Goal: Task Accomplishment & Management: Use online tool/utility

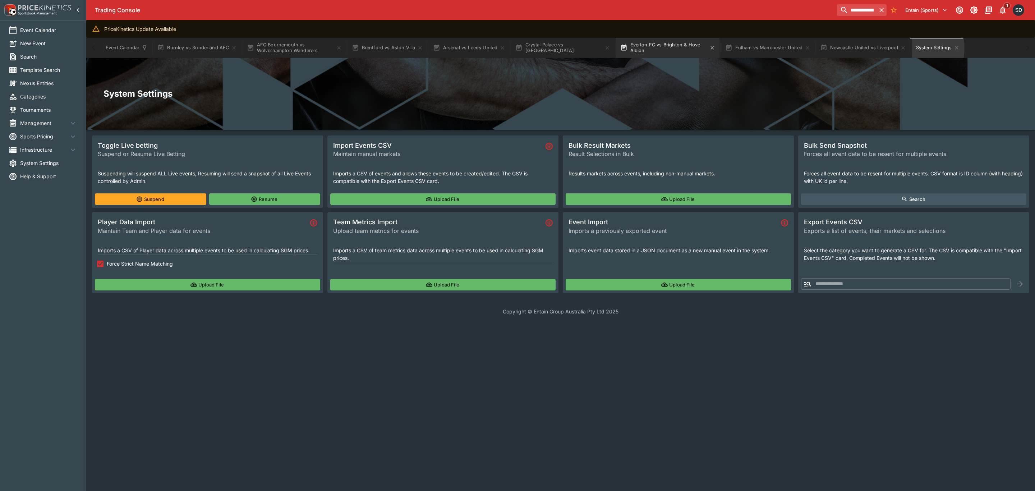
click at [651, 46] on button "Everton FC vs Brighton & Hove Albion" at bounding box center [668, 48] width 104 height 20
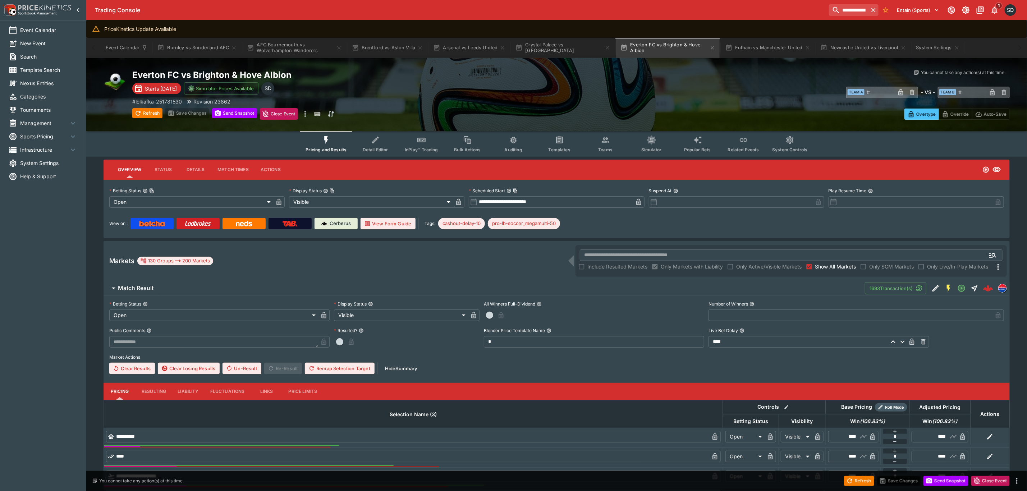
click at [596, 149] on button "Teams" at bounding box center [605, 144] width 46 height 26
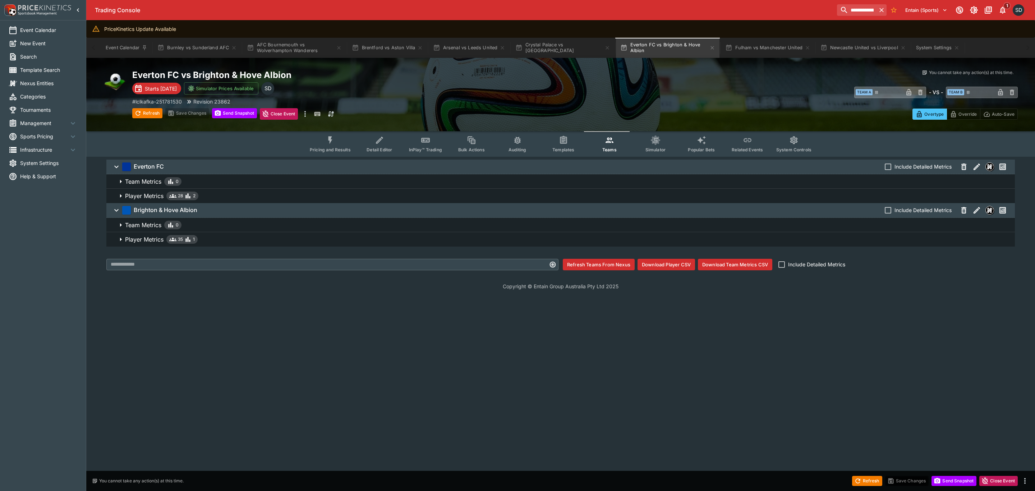
click at [672, 264] on button "Download Player CSV" at bounding box center [667, 265] width 58 height 12
click at [212, 239] on span "Player Metrics 35 1" at bounding box center [567, 239] width 884 height 9
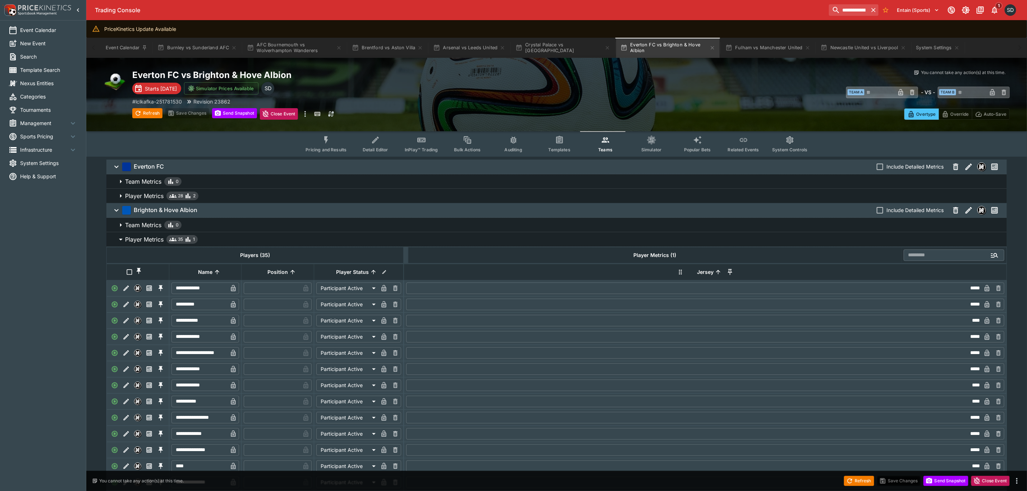
click at [216, 238] on span "Player Metrics 35 1" at bounding box center [563, 239] width 876 height 9
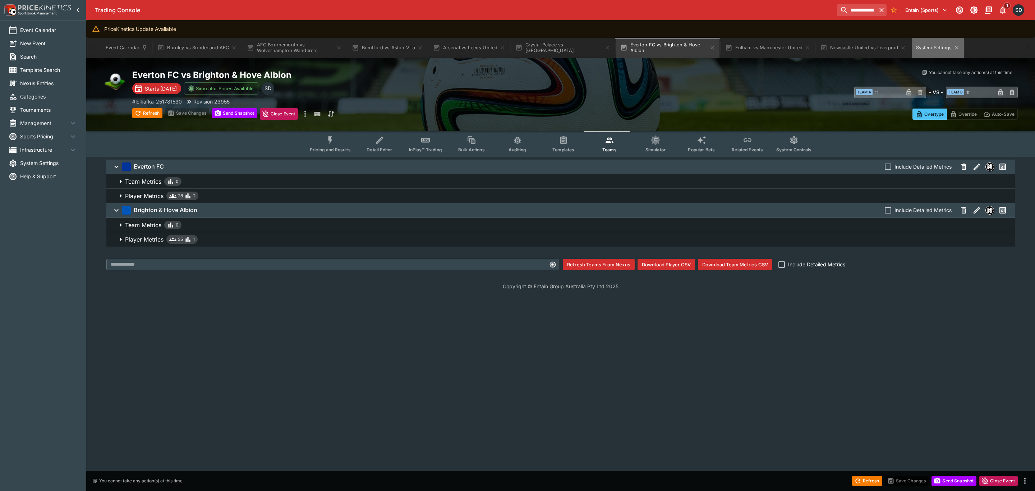
click at [942, 42] on button "System Settings" at bounding box center [938, 48] width 52 height 20
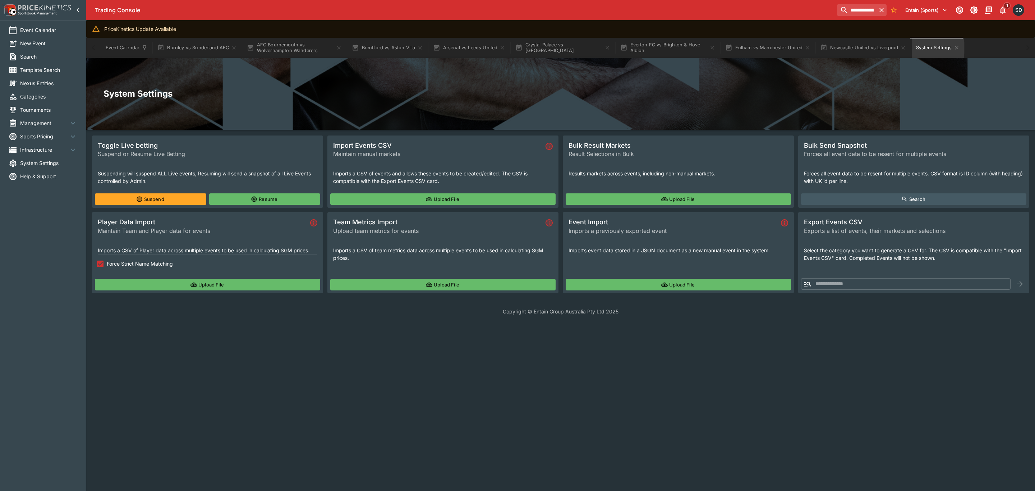
click at [239, 282] on button "Upload File" at bounding box center [207, 285] width 225 height 12
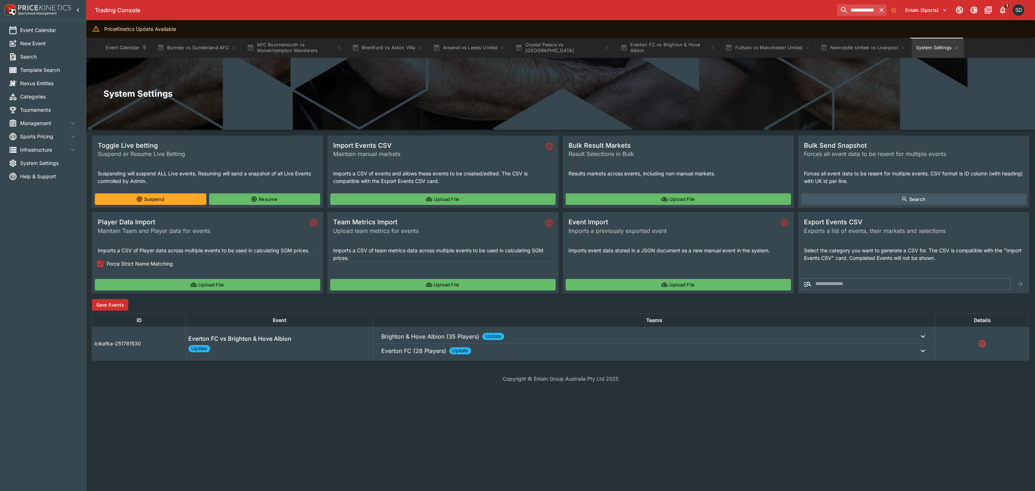
click at [111, 302] on button "Save Events" at bounding box center [110, 305] width 36 height 12
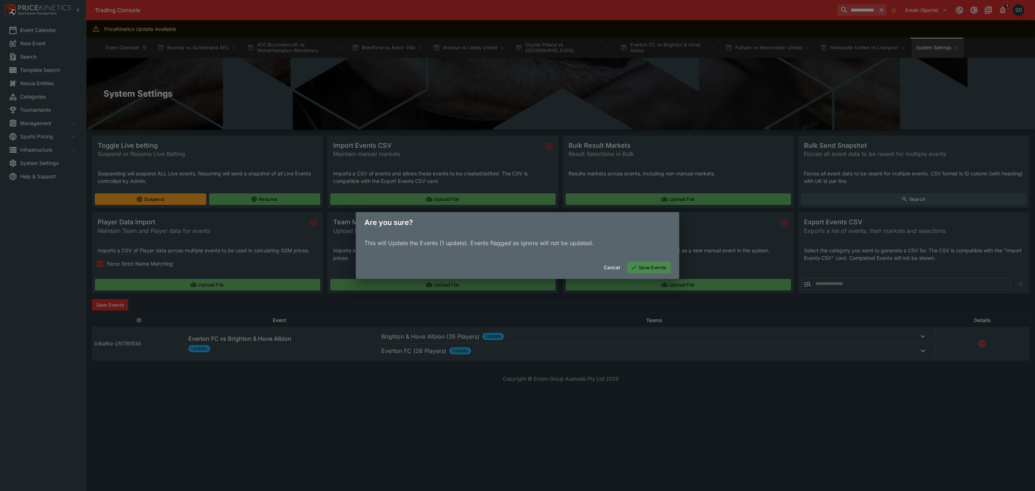
click at [662, 268] on button "Save Events" at bounding box center [649, 268] width 44 height 12
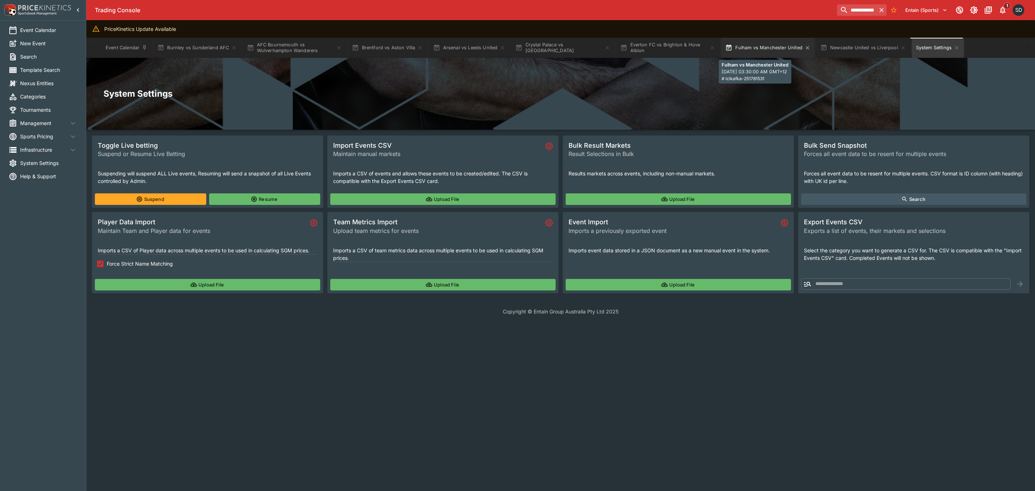
click at [778, 50] on button "Fulham vs Manchester United" at bounding box center [768, 48] width 94 height 20
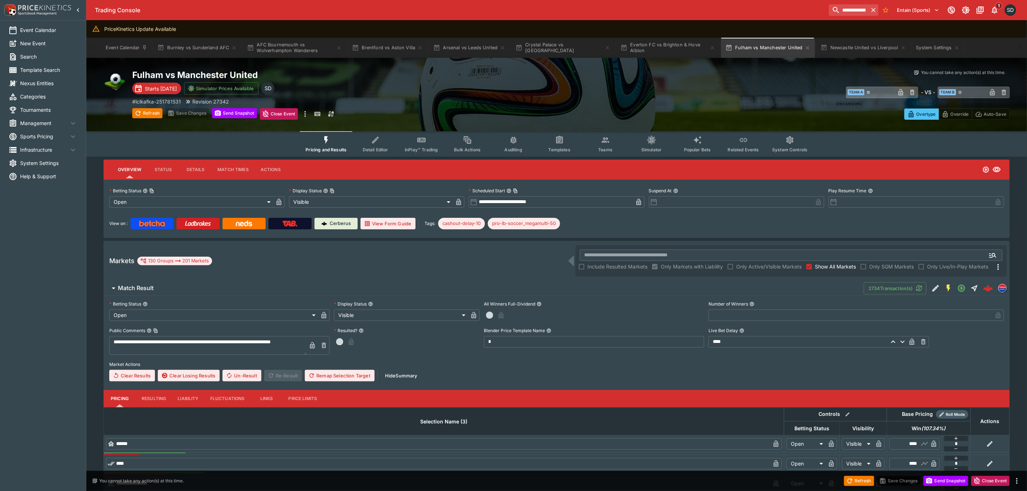
click at [605, 145] on button "Teams" at bounding box center [605, 144] width 46 height 26
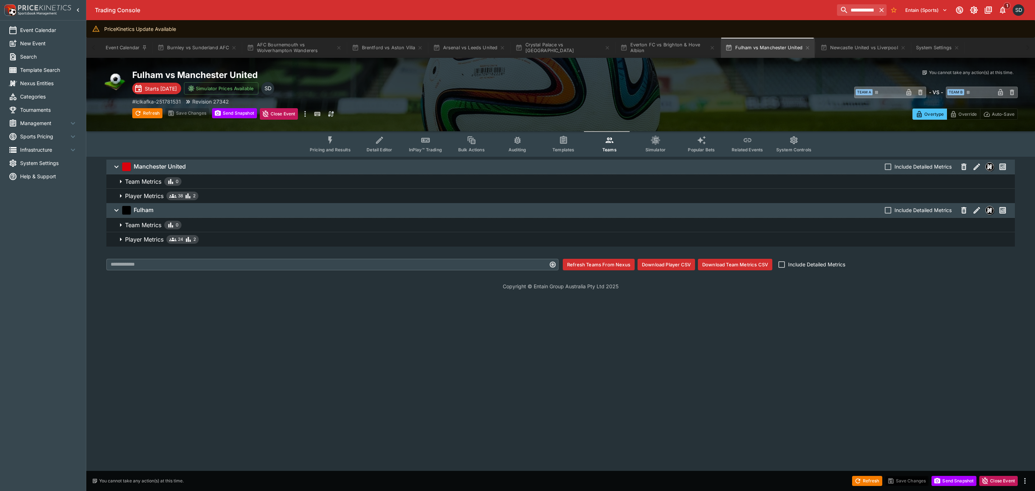
click at [678, 264] on button "Download Player CSV" at bounding box center [667, 265] width 58 height 12
click at [931, 44] on button "System Settings" at bounding box center [938, 48] width 52 height 20
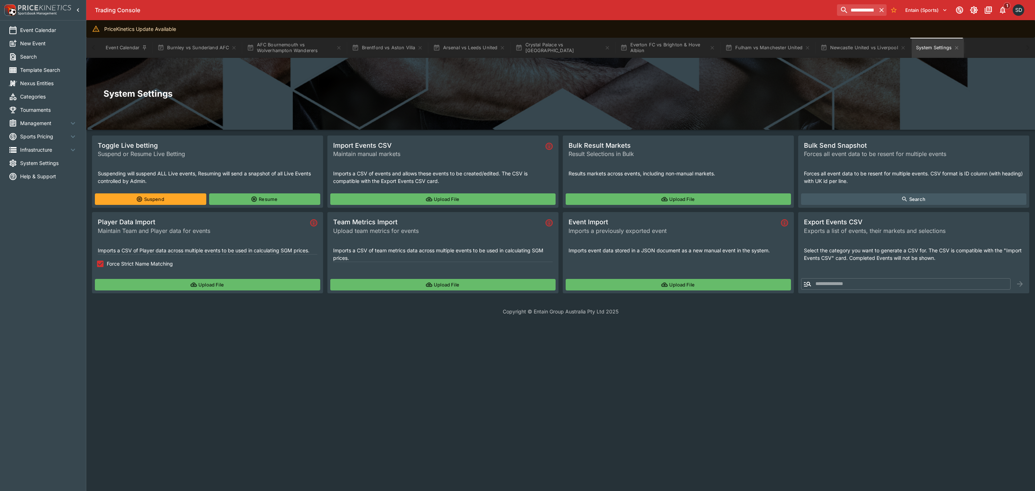
click at [219, 285] on button "Upload File" at bounding box center [207, 285] width 225 height 12
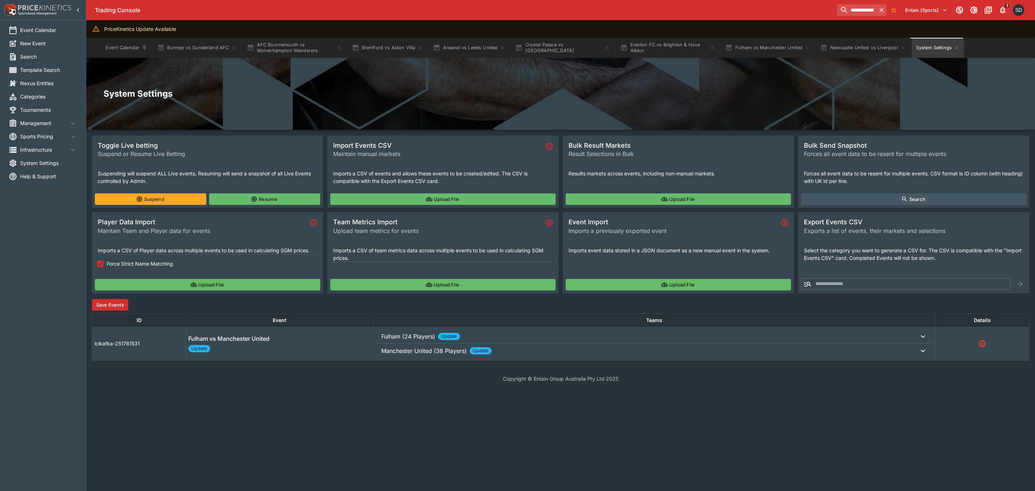
click at [117, 302] on button "Save Events" at bounding box center [110, 305] width 36 height 12
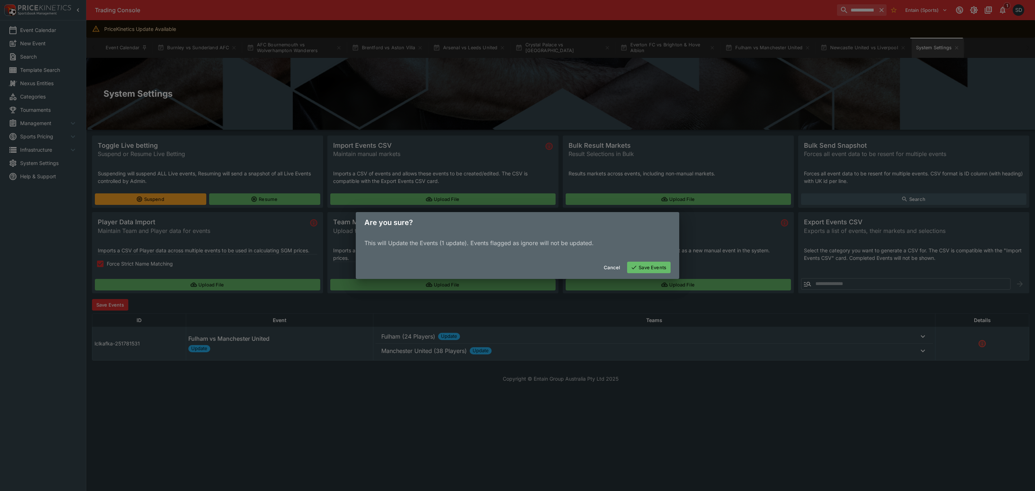
click at [646, 269] on button "Save Events" at bounding box center [649, 268] width 44 height 12
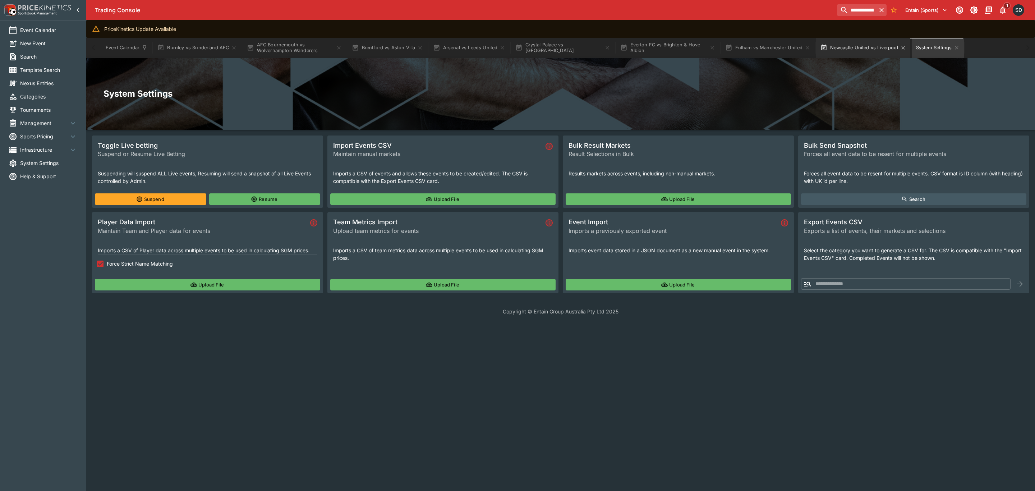
click at [852, 47] on button "Newcastle United vs Liverpool" at bounding box center [864, 48] width 94 height 20
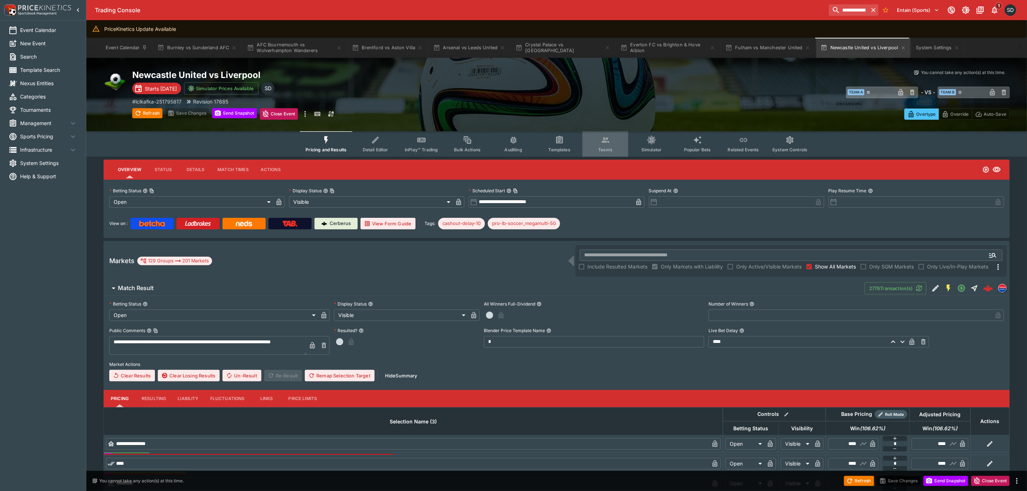
click at [603, 147] on span "Teams" at bounding box center [605, 149] width 14 height 5
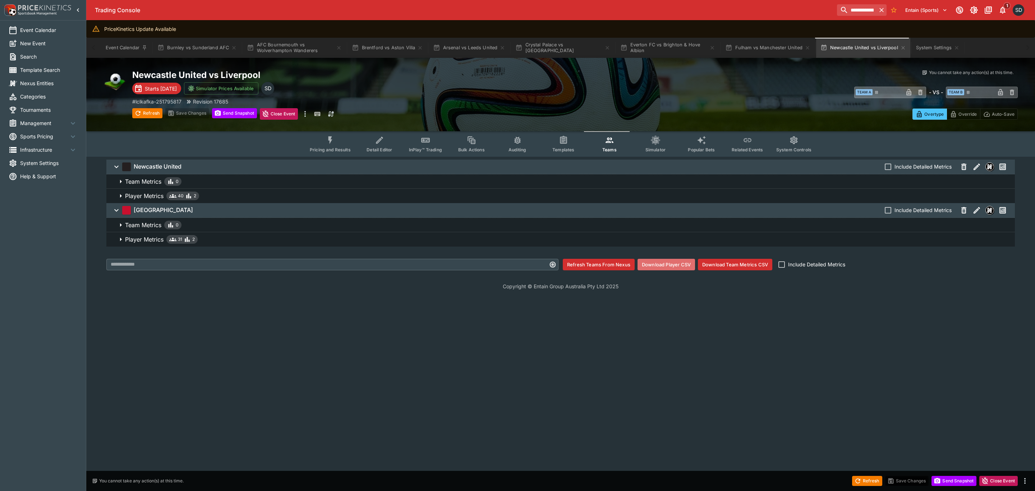
click at [671, 264] on button "Download Player CSV" at bounding box center [667, 265] width 58 height 12
click at [931, 49] on button "System Settings" at bounding box center [938, 48] width 52 height 20
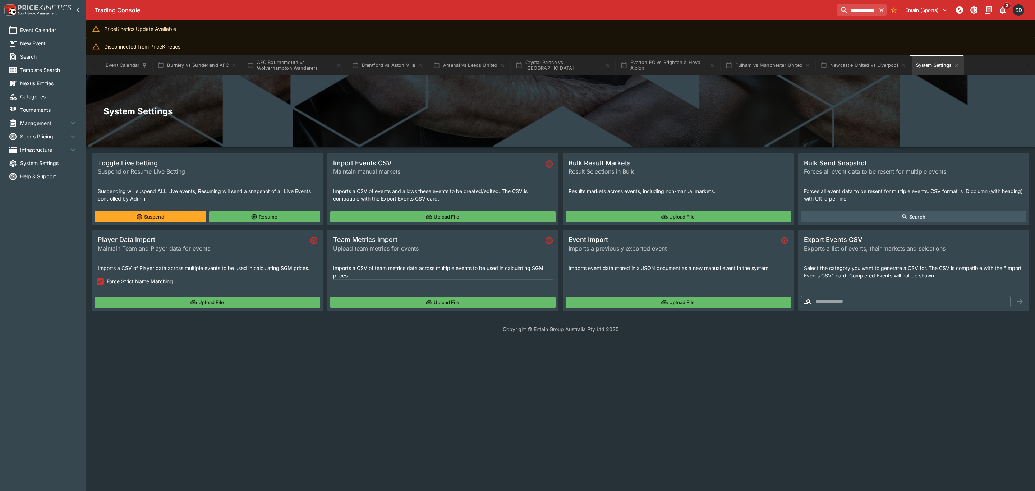
click at [196, 307] on button "Upload File" at bounding box center [207, 303] width 225 height 12
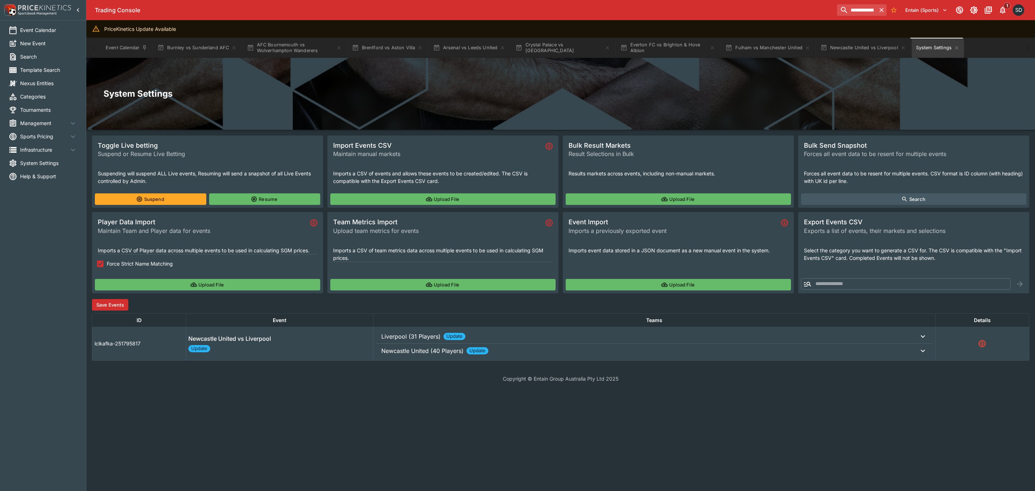
click at [102, 306] on button "Save Events" at bounding box center [110, 305] width 36 height 12
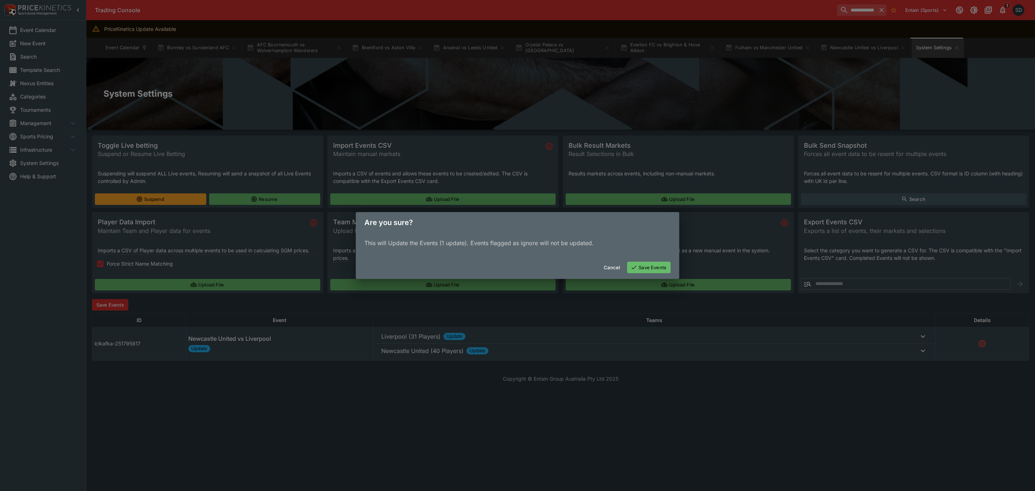
click at [651, 269] on button "Save Events" at bounding box center [649, 268] width 44 height 12
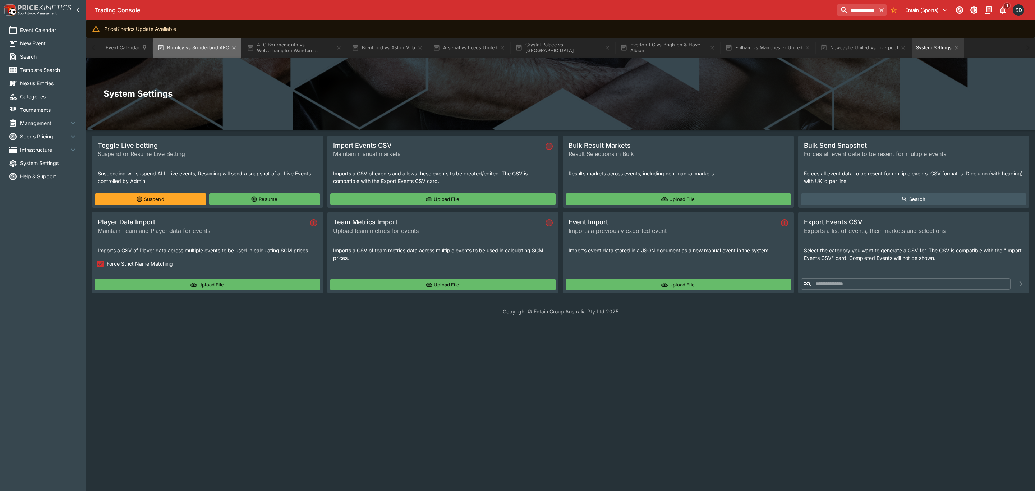
click at [205, 51] on button "Burnley vs Sunderland AFC" at bounding box center [197, 48] width 88 height 20
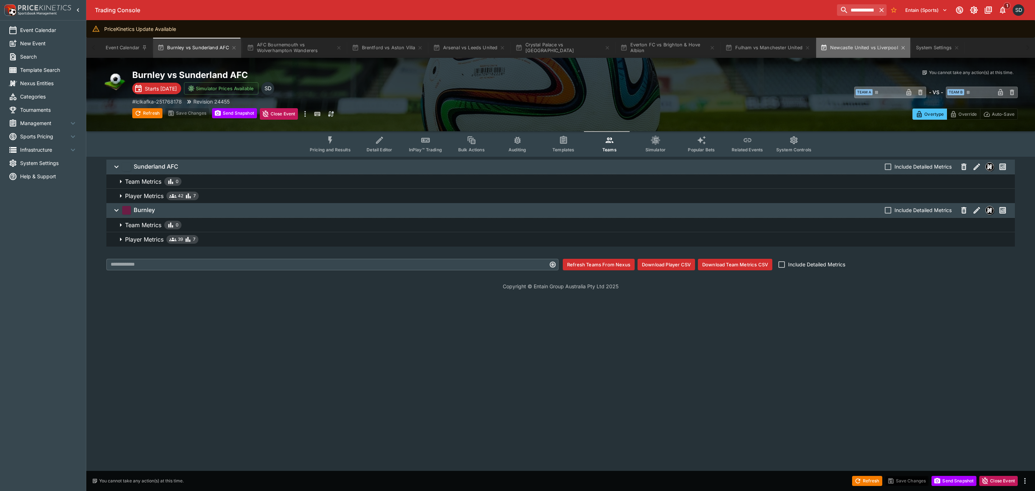
click at [874, 46] on button "Newcastle United vs Liverpool" at bounding box center [864, 48] width 94 height 20
click at [396, 299] on html "**********" at bounding box center [517, 149] width 1035 height 299
click at [284, 199] on span "Player Metrics 40 7" at bounding box center [567, 196] width 884 height 9
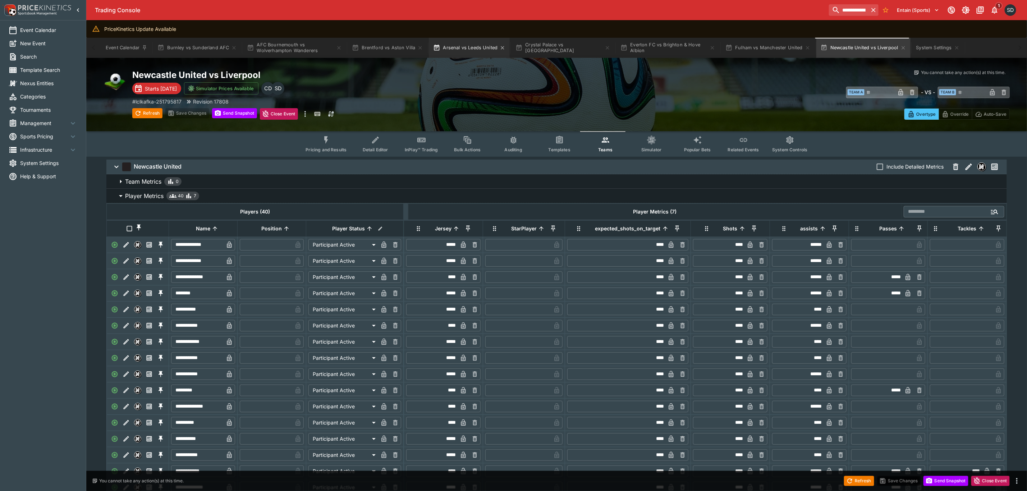
click at [470, 53] on button "Arsenal vs Leeds United" at bounding box center [469, 48] width 81 height 20
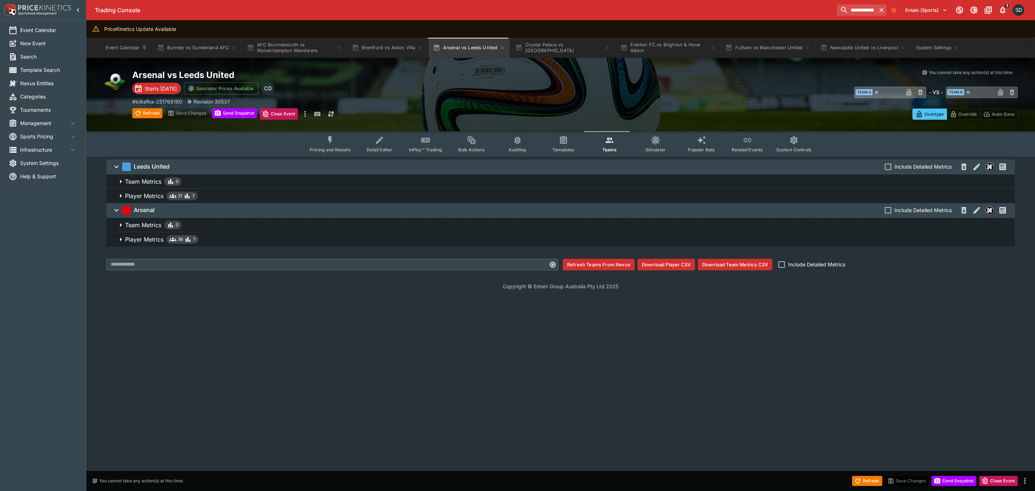
click at [259, 242] on span "Player Metrics 36 7" at bounding box center [567, 239] width 884 height 9
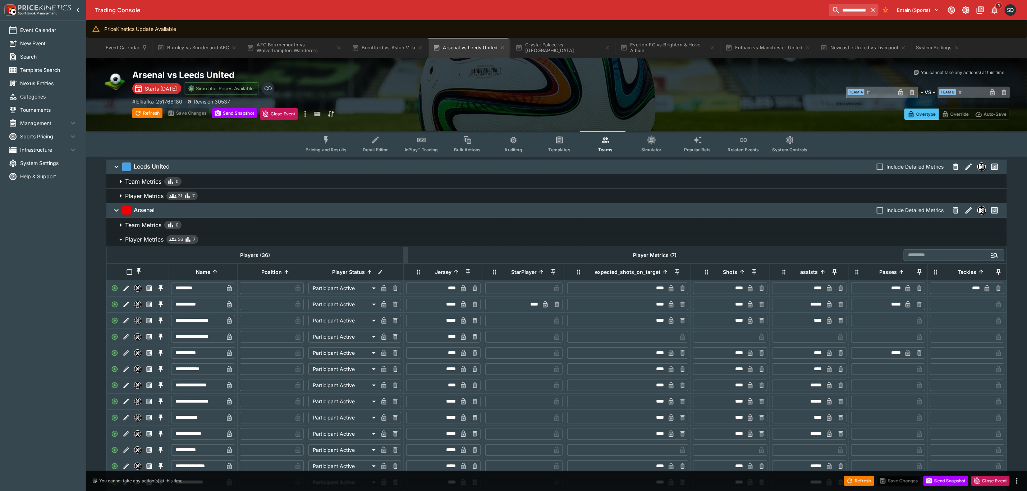
click at [226, 196] on span "Player Metrics 31 7" at bounding box center [563, 196] width 876 height 9
